Goal: Book appointment/travel/reservation

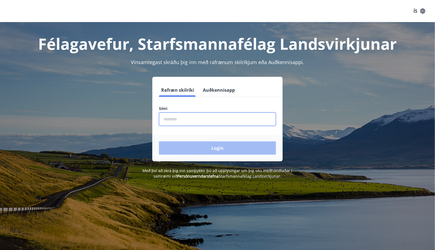
click at [185, 116] on input "phone" at bounding box center [217, 119] width 117 height 14
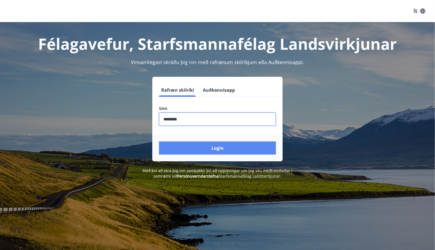
type input "********"
click at [207, 143] on button "Login" at bounding box center [217, 147] width 117 height 13
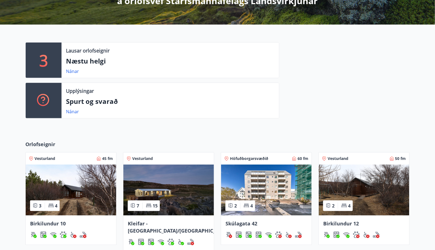
scroll to position [113, 0]
click at [297, 142] on div "Orlofseignir" at bounding box center [217, 146] width 384 height 12
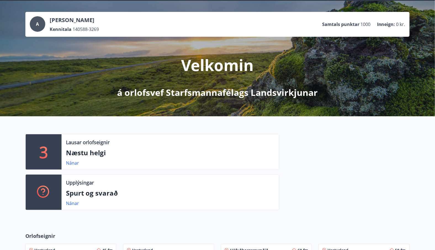
scroll to position [0, 0]
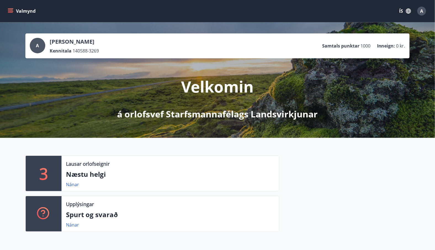
click at [13, 9] on button "Valmynd" at bounding box center [22, 11] width 31 height 10
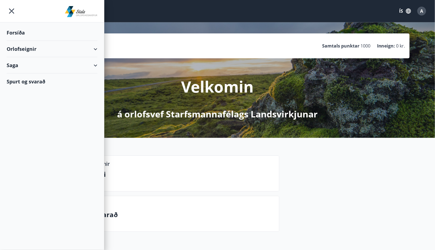
click at [32, 81] on div "Spurt og svarað" at bounding box center [52, 81] width 91 height 16
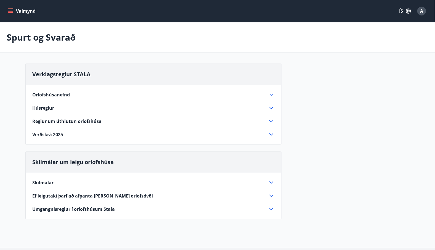
click at [51, 134] on span "Verðskrá 2025" at bounding box center [47, 134] width 31 height 6
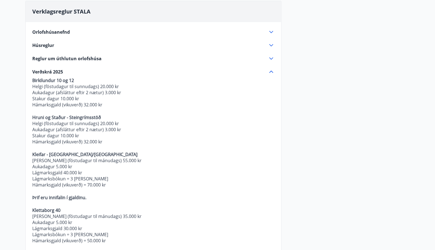
scroll to position [62, 0]
click at [84, 31] on div "Orlofshúsanefnd" at bounding box center [150, 32] width 236 height 6
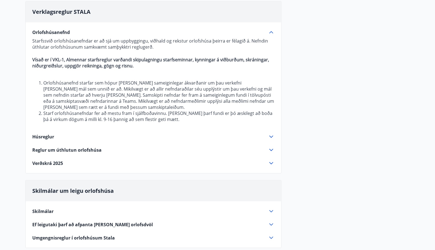
click at [84, 31] on div "Orlofshúsanefnd" at bounding box center [150, 32] width 236 height 6
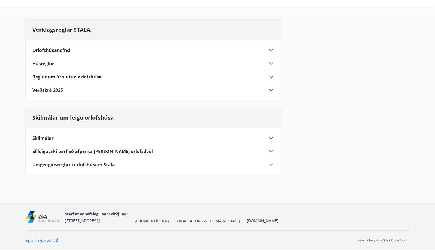
scroll to position [43, 0]
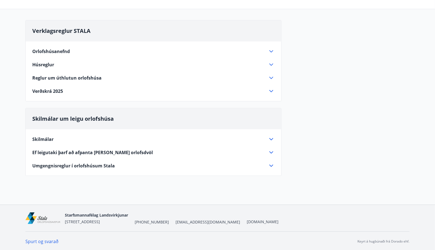
click at [64, 64] on div "Húsreglur" at bounding box center [150, 65] width 236 height 6
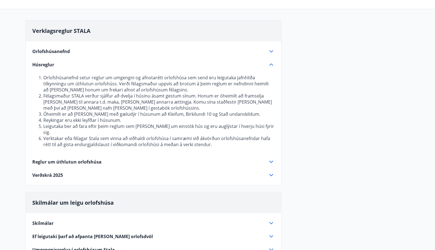
click at [64, 64] on div "Húsreglur" at bounding box center [150, 65] width 236 height 6
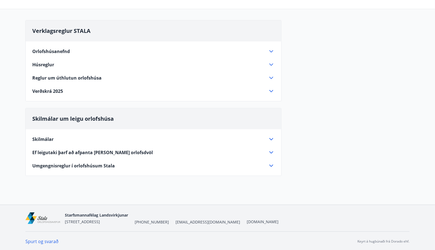
click at [65, 79] on span "Reglur um úthlutun orlofshúsa" at bounding box center [66, 78] width 69 height 6
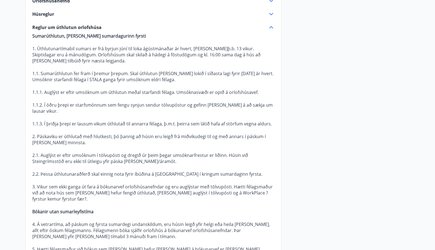
scroll to position [94, 0]
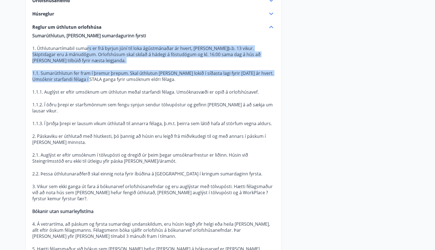
drag, startPoint x: 86, startPoint y: 49, endPoint x: 89, endPoint y: 77, distance: 28.0
click at [89, 77] on p "Sumarúthlutun, páskar og sumardagurinn fyrsti 1. Úthlutunartímabil sumars er fr…" at bounding box center [153, 186] width 242 height 306
click at [89, 77] on p "1.1. Sumarúthlutun fer fram í þremur þrepum. Skal úthlutun vera lokið í síðasta…" at bounding box center [153, 76] width 242 height 12
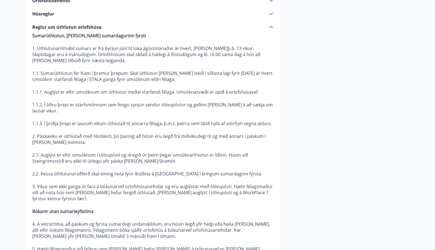
click at [109, 100] on p at bounding box center [153, 98] width 242 height 7
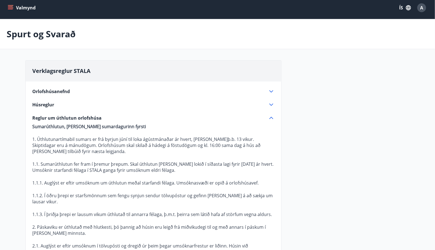
scroll to position [0, 0]
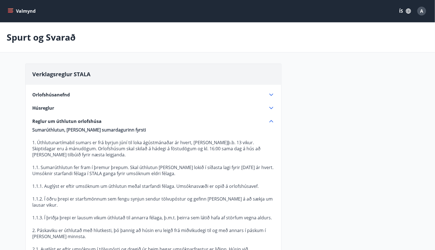
click at [18, 10] on button "Valmynd" at bounding box center [22, 11] width 31 height 10
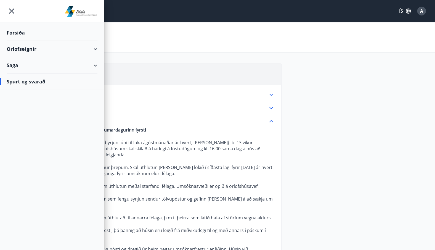
click at [27, 46] on div "Orlofseignir" at bounding box center [52, 49] width 91 height 16
click at [33, 63] on div "Framboð" at bounding box center [52, 63] width 82 height 12
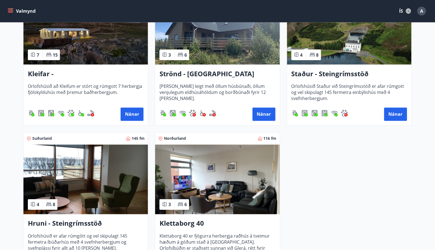
scroll to position [295, 0]
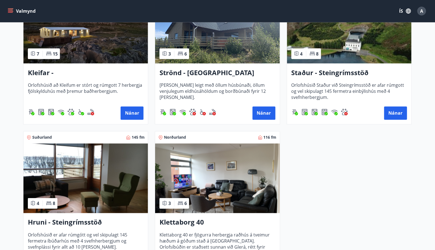
click at [199, 71] on h3 "Strönd - Egilsstaðir" at bounding box center [217, 73] width 116 height 10
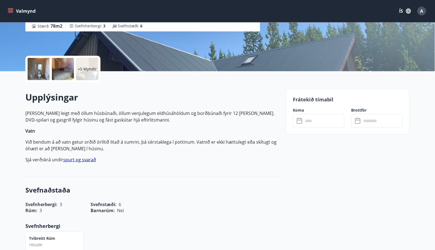
scroll to position [95, 0]
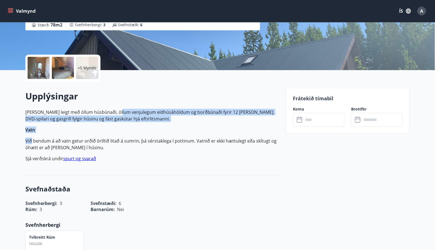
drag, startPoint x: 116, startPoint y: 102, endPoint x: 32, endPoint y: 139, distance: 92.3
click at [32, 139] on div "Upplýsingar Húsið er leigt með öllum húsbúnaði, öllum venjulegum eldhúsáhöldum …" at bounding box center [152, 128] width 254 height 76
click at [32, 139] on p "Við bendum á að vatn getur orðið örlítið litað á sumrin, þá sérstaklega í potti…" at bounding box center [152, 143] width 254 height 13
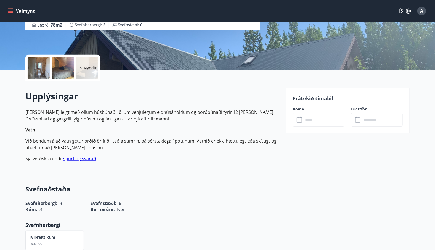
click at [120, 133] on p "Húsið er leigt með öllum húsbúnaði, öllum venjulegum eldhúsáhöldum og borðbúnað…" at bounding box center [152, 135] width 254 height 53
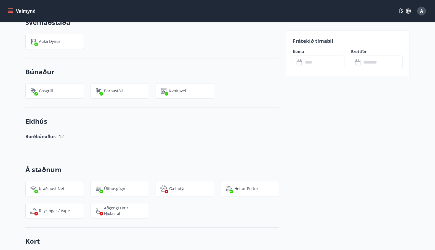
scroll to position [422, 0]
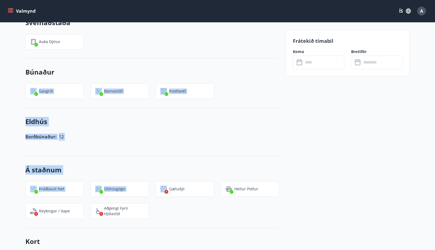
drag, startPoint x: 98, startPoint y: 60, endPoint x: 150, endPoint y: 186, distance: 136.2
click at [150, 186] on div "Svefnaðstaða Svefnherbergi : 3 Svefnstæði : 6 Rúm : 3 Barnarúm : Nei Svefnherbe…" at bounding box center [152, 38] width 254 height 379
click at [150, 186] on div "Gæludýr" at bounding box center [181, 185] width 65 height 22
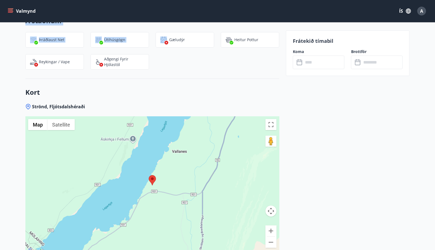
scroll to position [574, 0]
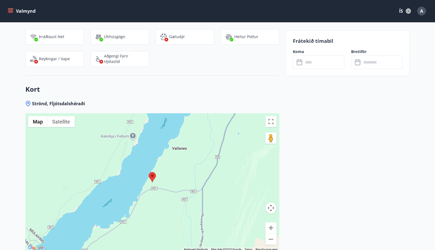
click at [177, 54] on div "Þráðlaust net Útihúsgögn Gæludýr Heitur pottur Reykingar / Vape Aðgengi fyrir h…" at bounding box center [149, 44] width 260 height 44
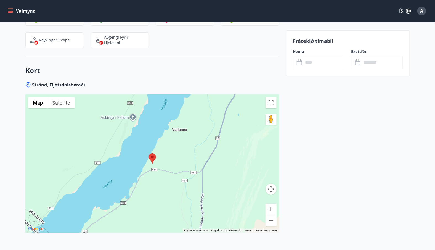
scroll to position [593, 0]
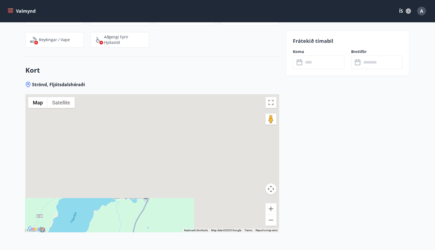
drag, startPoint x: 229, startPoint y: 114, endPoint x: 137, endPoint y: 228, distance: 146.3
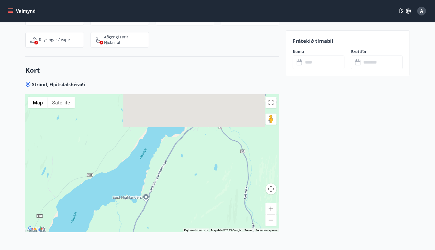
click at [137, 228] on div at bounding box center [152, 163] width 254 height 138
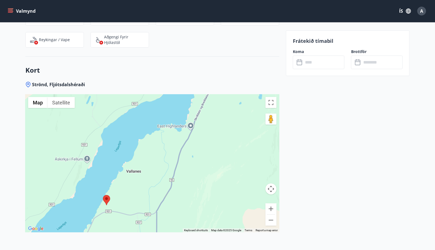
drag, startPoint x: 154, startPoint y: 186, endPoint x: 218, endPoint y: 95, distance: 111.6
click at [218, 95] on div at bounding box center [152, 163] width 254 height 138
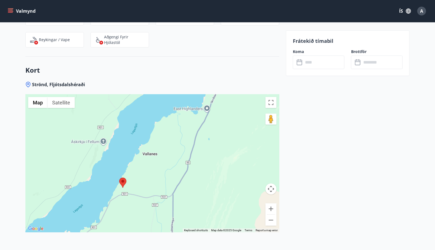
click at [129, 193] on div at bounding box center [152, 163] width 254 height 138
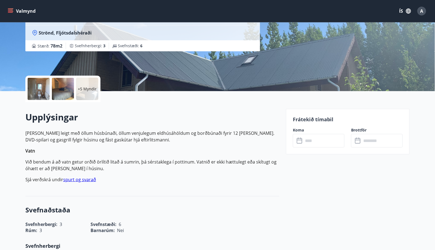
scroll to position [79, 0]
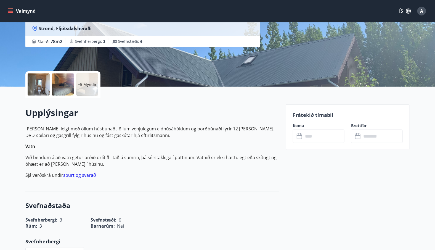
click at [80, 178] on link "spurt og svarað" at bounding box center [79, 175] width 33 height 6
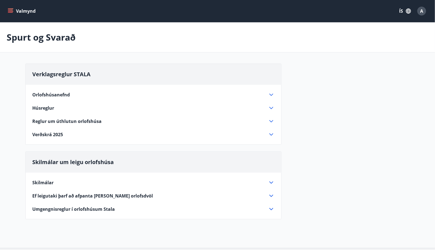
click at [70, 134] on div "Verðskrá 2025" at bounding box center [150, 134] width 236 height 6
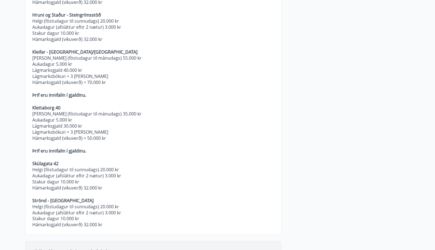
scroll to position [164, 0]
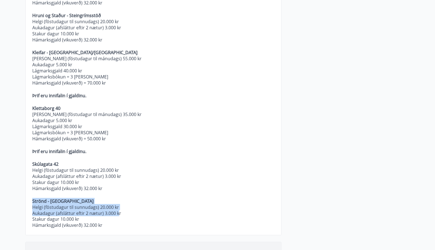
drag, startPoint x: 110, startPoint y: 196, endPoint x: 119, endPoint y: 213, distance: 19.5
click at [119, 213] on p "Birkilundur 10 og 12 Helgi (föstudagur til sunnudags) 20.000 kr Aukadagur (afsl…" at bounding box center [153, 101] width 242 height 253
drag, startPoint x: 119, startPoint y: 213, endPoint x: 74, endPoint y: 213, distance: 44.7
click at [74, 213] on p "Aukadagur (afsláttur eftir 2 nætur) 3.000 kr" at bounding box center [153, 213] width 242 height 6
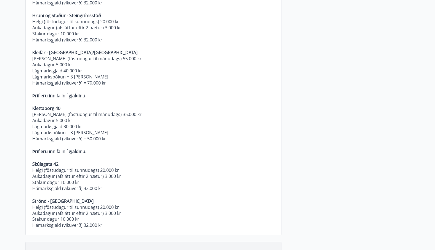
click at [53, 225] on p "Hámarksgjald (vikuverð) 32.000 kr" at bounding box center [153, 225] width 242 height 6
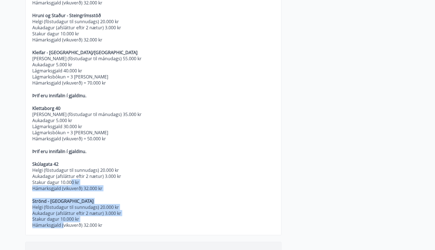
drag, startPoint x: 63, startPoint y: 223, endPoint x: 72, endPoint y: 180, distance: 43.8
click at [72, 180] on p "Birkilundur 10 og 12 Helgi (föstudagur til sunnudags) 20.000 kr Aukadagur (afsl…" at bounding box center [153, 101] width 242 height 253
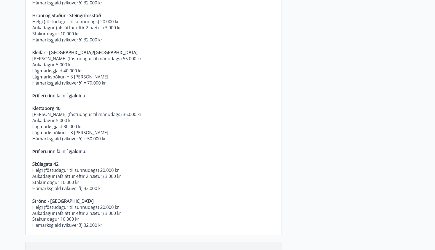
click at [146, 177] on p "Aukadagur (afsláttur eftir 2 nætur) 3.000 kr" at bounding box center [153, 176] width 242 height 6
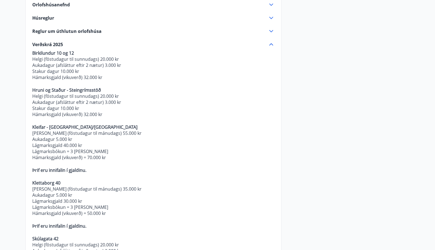
scroll to position [0, 0]
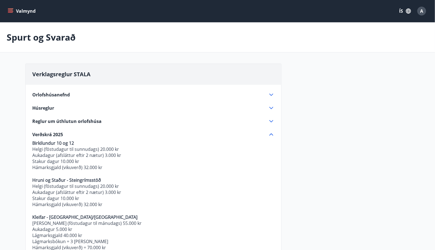
click at [24, 12] on button "Valmynd" at bounding box center [22, 11] width 31 height 10
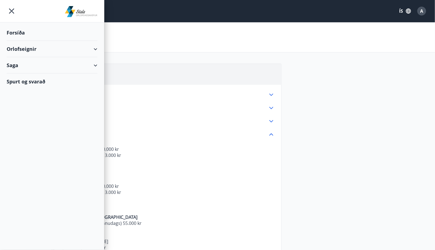
click at [93, 68] on div "Saga" at bounding box center [52, 65] width 91 height 16
click at [24, 103] on div "Punktar" at bounding box center [52, 103] width 82 height 12
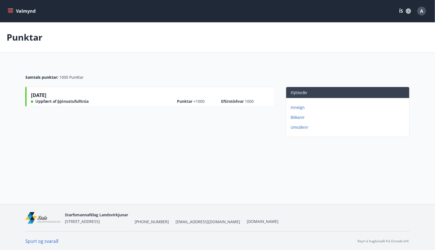
click at [27, 9] on button "Valmynd" at bounding box center [22, 11] width 31 height 10
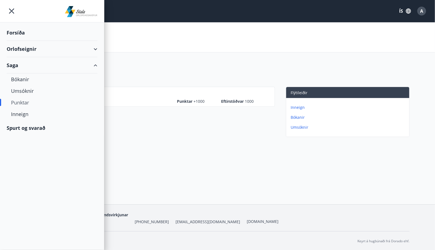
click at [20, 32] on div "Forsíða" at bounding box center [52, 33] width 91 height 16
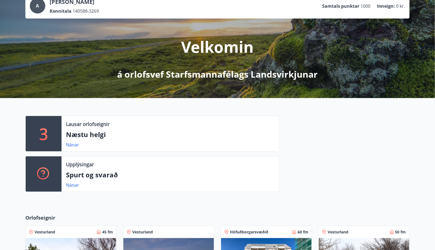
scroll to position [40, 0]
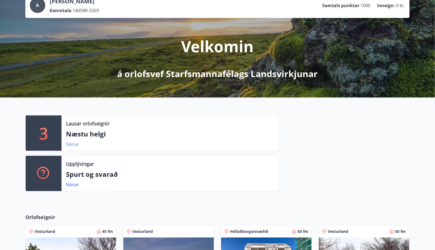
click at [74, 144] on link "Nánar" at bounding box center [72, 144] width 13 height 6
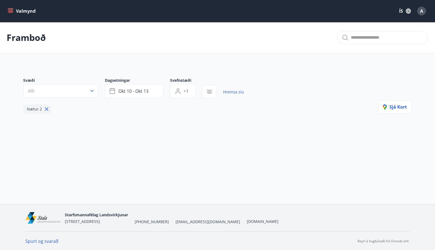
type input "*"
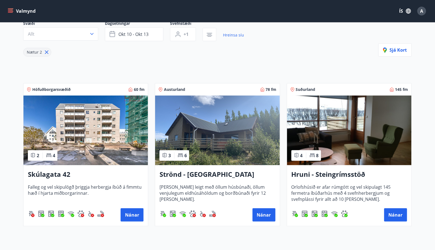
scroll to position [57, 0]
click at [396, 214] on button "Nánar" at bounding box center [395, 214] width 23 height 13
